Goal: Task Accomplishment & Management: Manage account settings

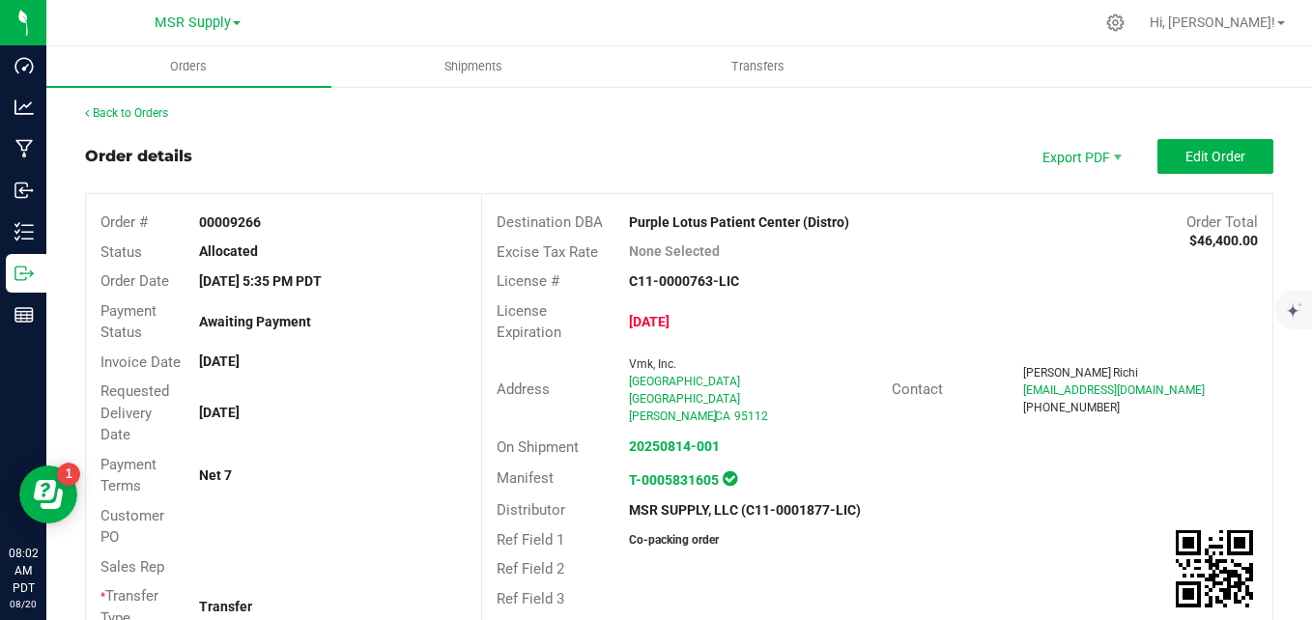
scroll to position [1159, 0]
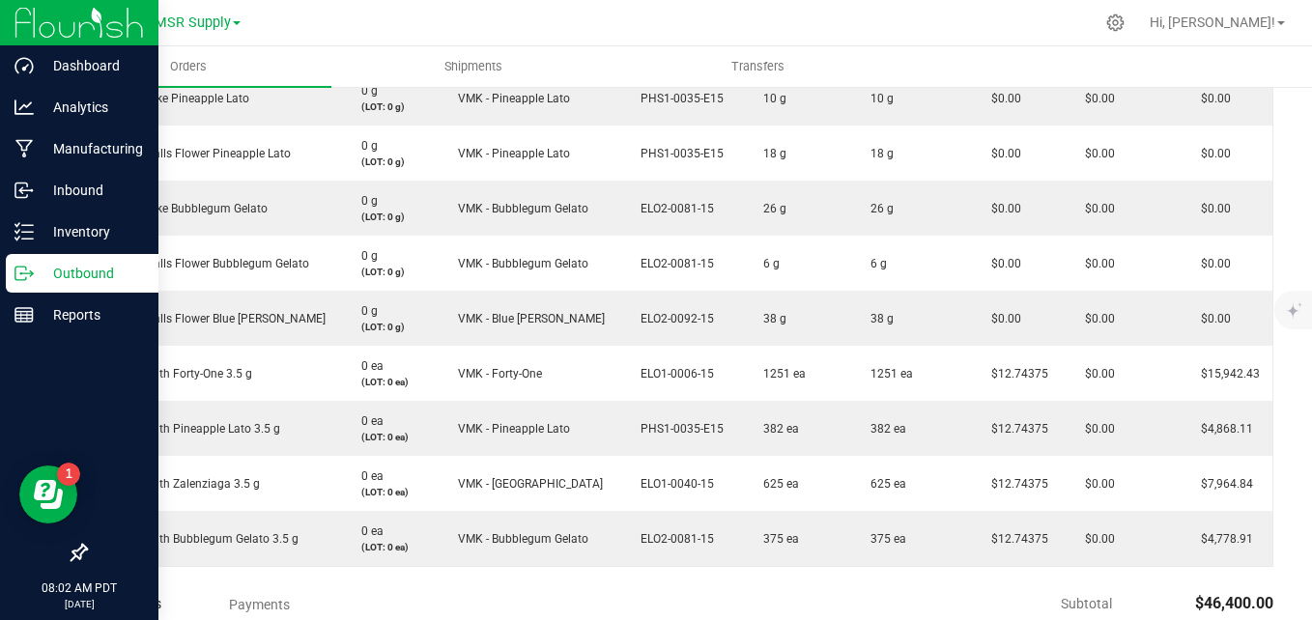
click at [81, 266] on p "Outbound" at bounding box center [92, 273] width 116 height 23
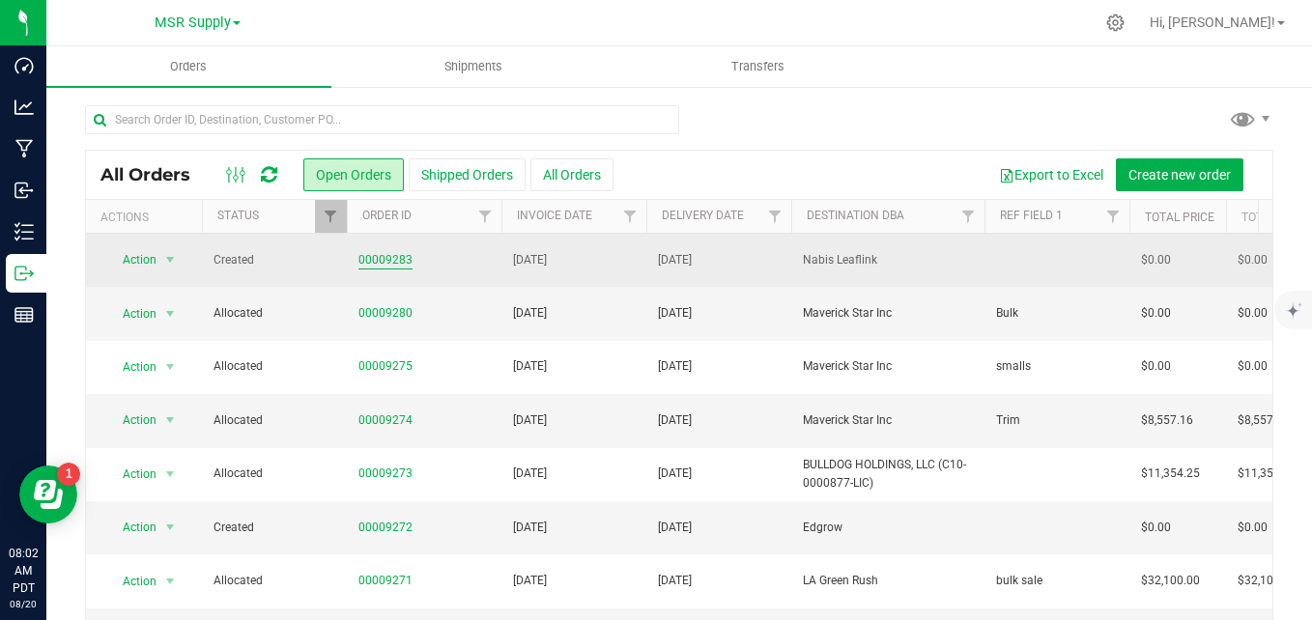
click at [384, 259] on link "00009283" at bounding box center [385, 260] width 54 height 18
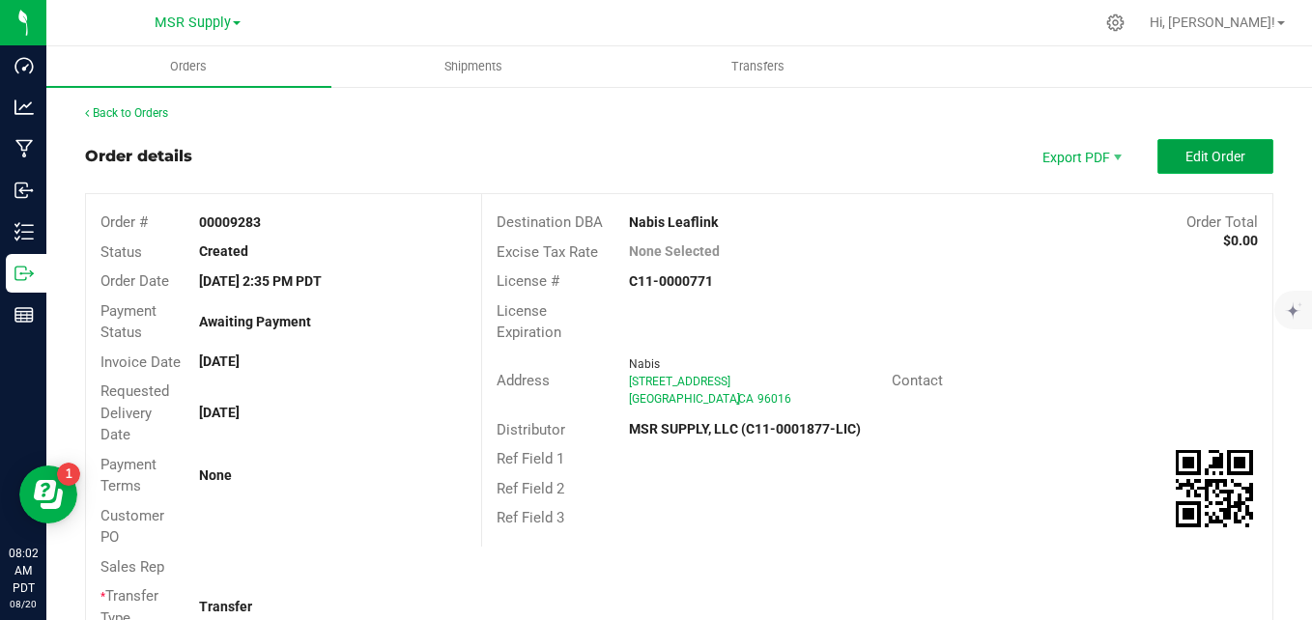
click at [1234, 140] on button "Edit Order" at bounding box center [1215, 156] width 116 height 35
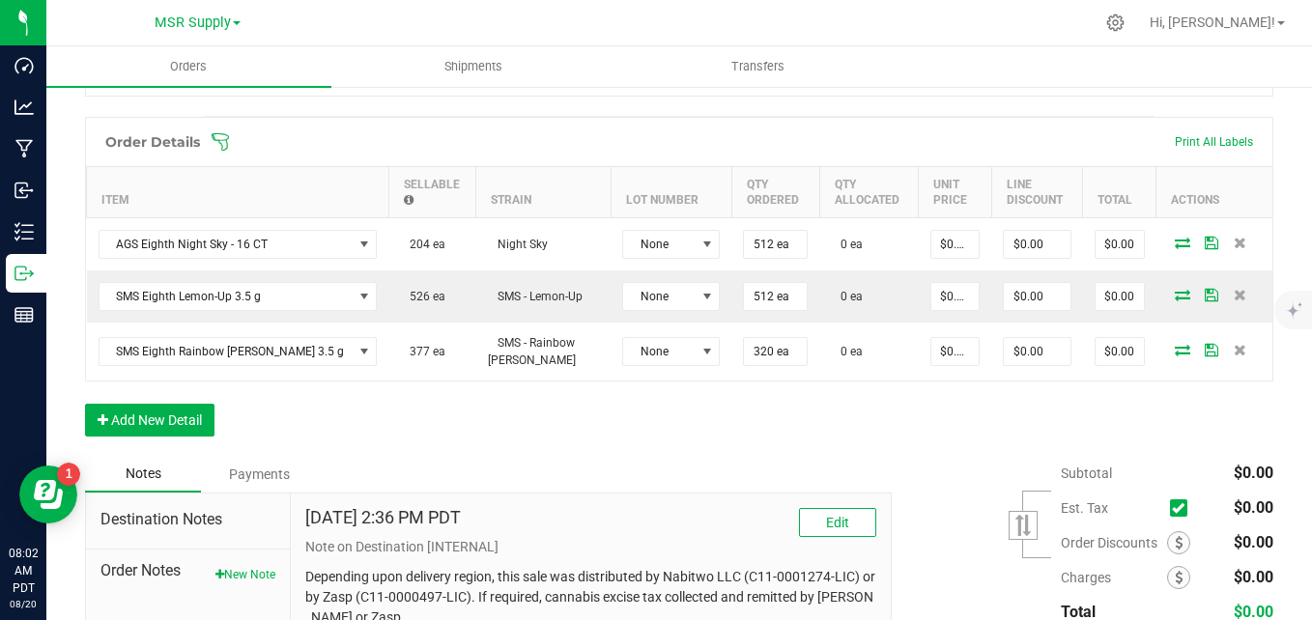
scroll to position [582, 0]
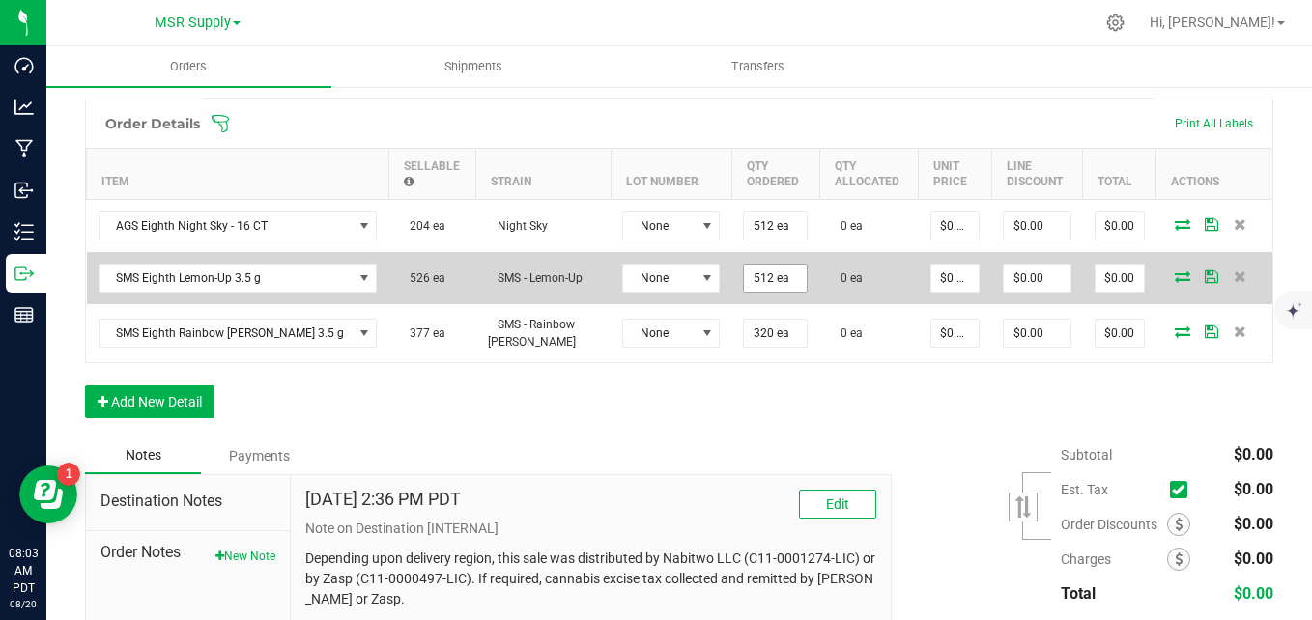
type input "512"
click at [744, 274] on input "512" at bounding box center [775, 278] width 63 height 27
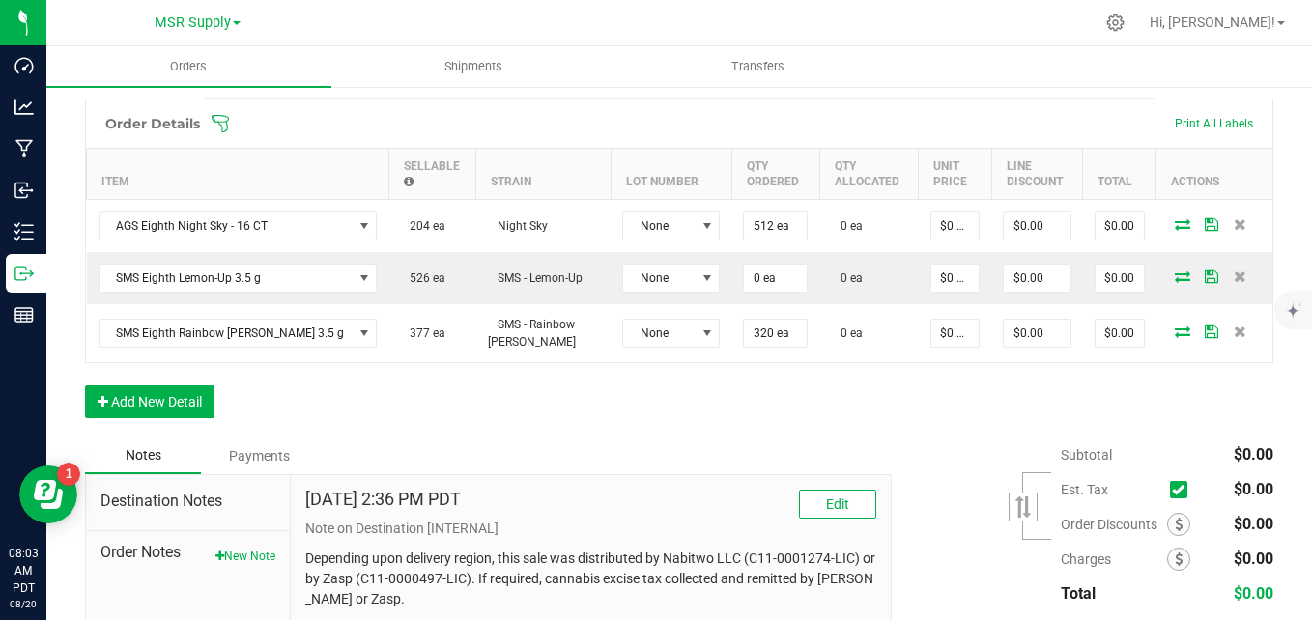
click at [685, 419] on div "Order Details Print All Labels Item Sellable Strain Lot Number Qty Ordered Qty …" at bounding box center [679, 268] width 1188 height 339
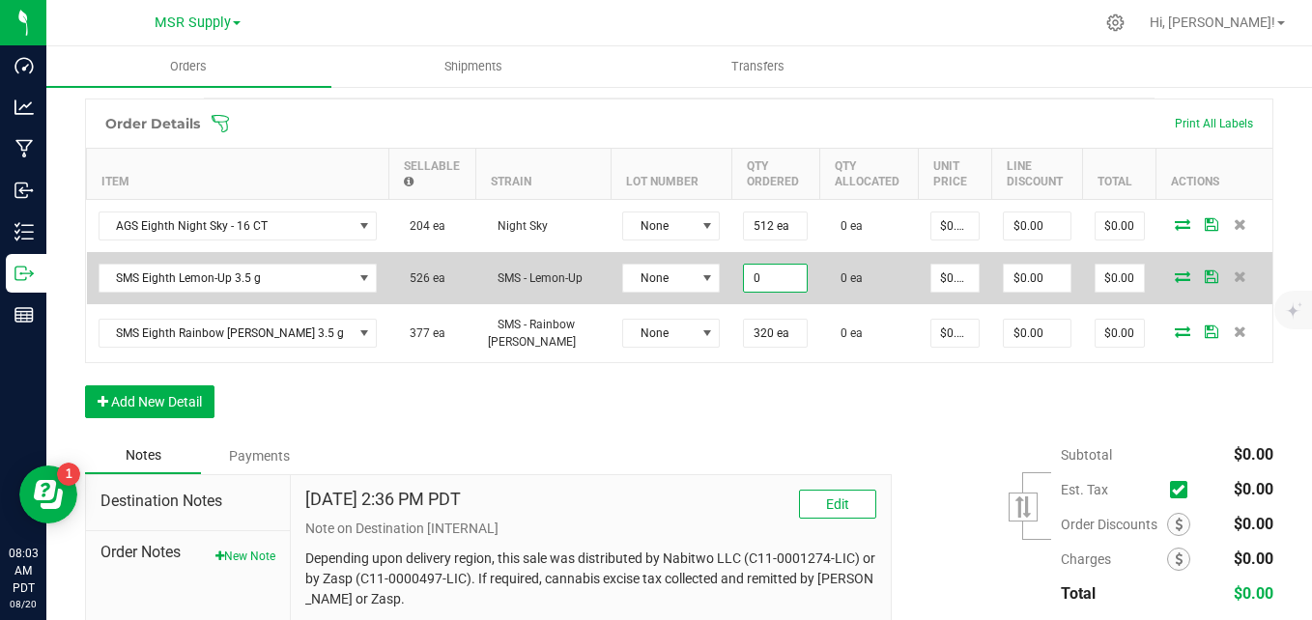
click at [744, 285] on input "0" at bounding box center [775, 278] width 63 height 27
click at [744, 274] on input "0" at bounding box center [775, 278] width 63 height 27
type input "0"
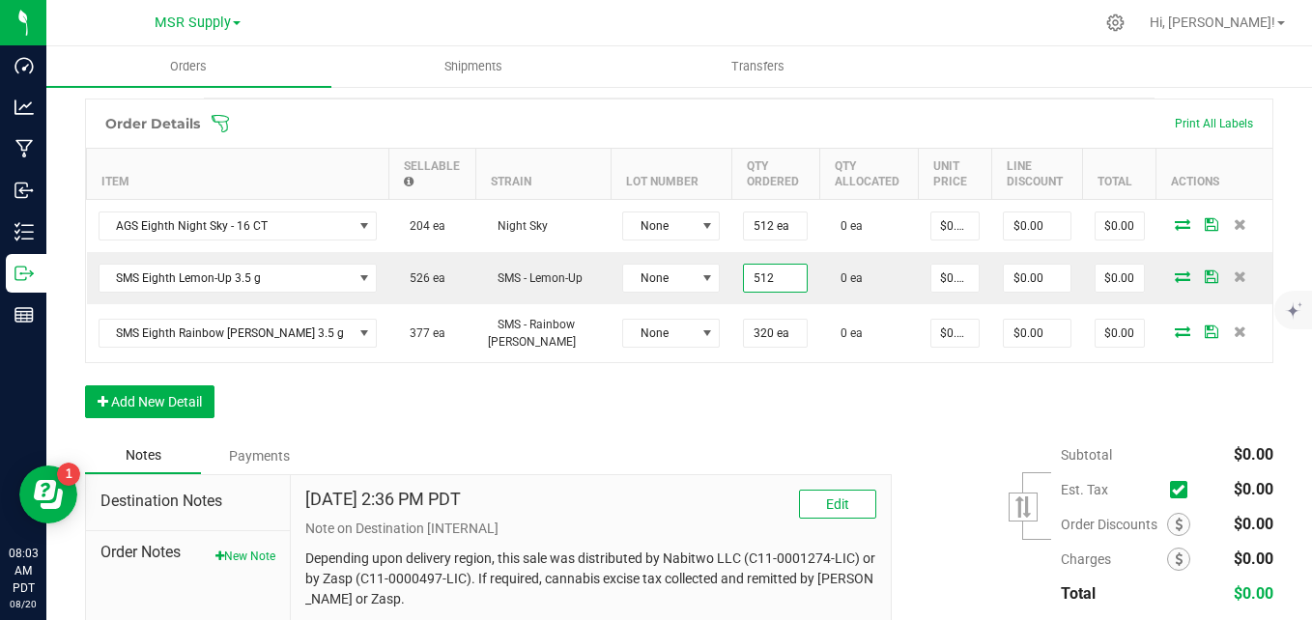
type input "512 ea"
click at [700, 420] on div "Order Details Print All Labels Item Sellable Strain Lot Number Qty Ordered Qty …" at bounding box center [679, 268] width 1188 height 339
